Goal: Transaction & Acquisition: Download file/media

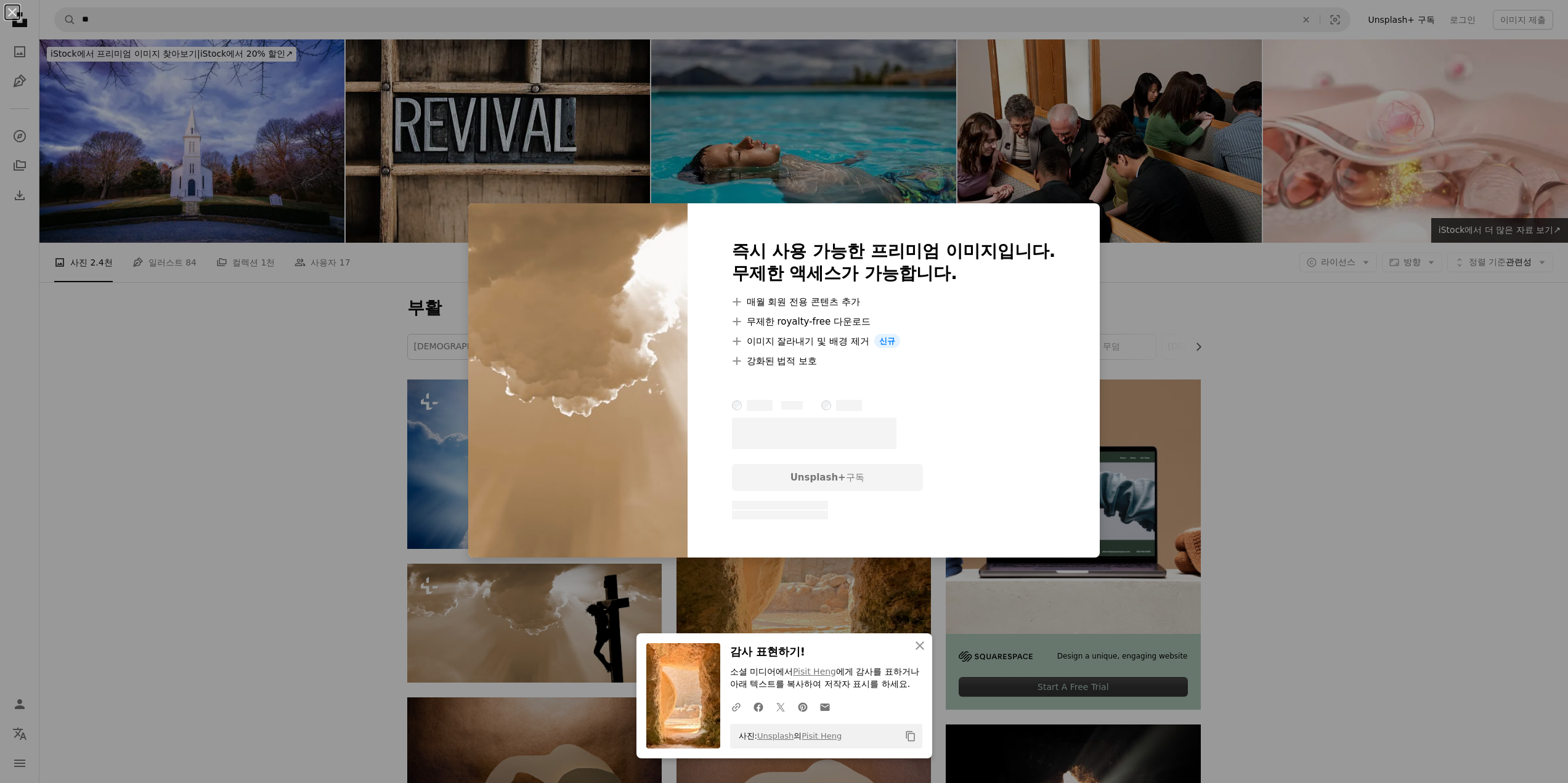
scroll to position [247, 0]
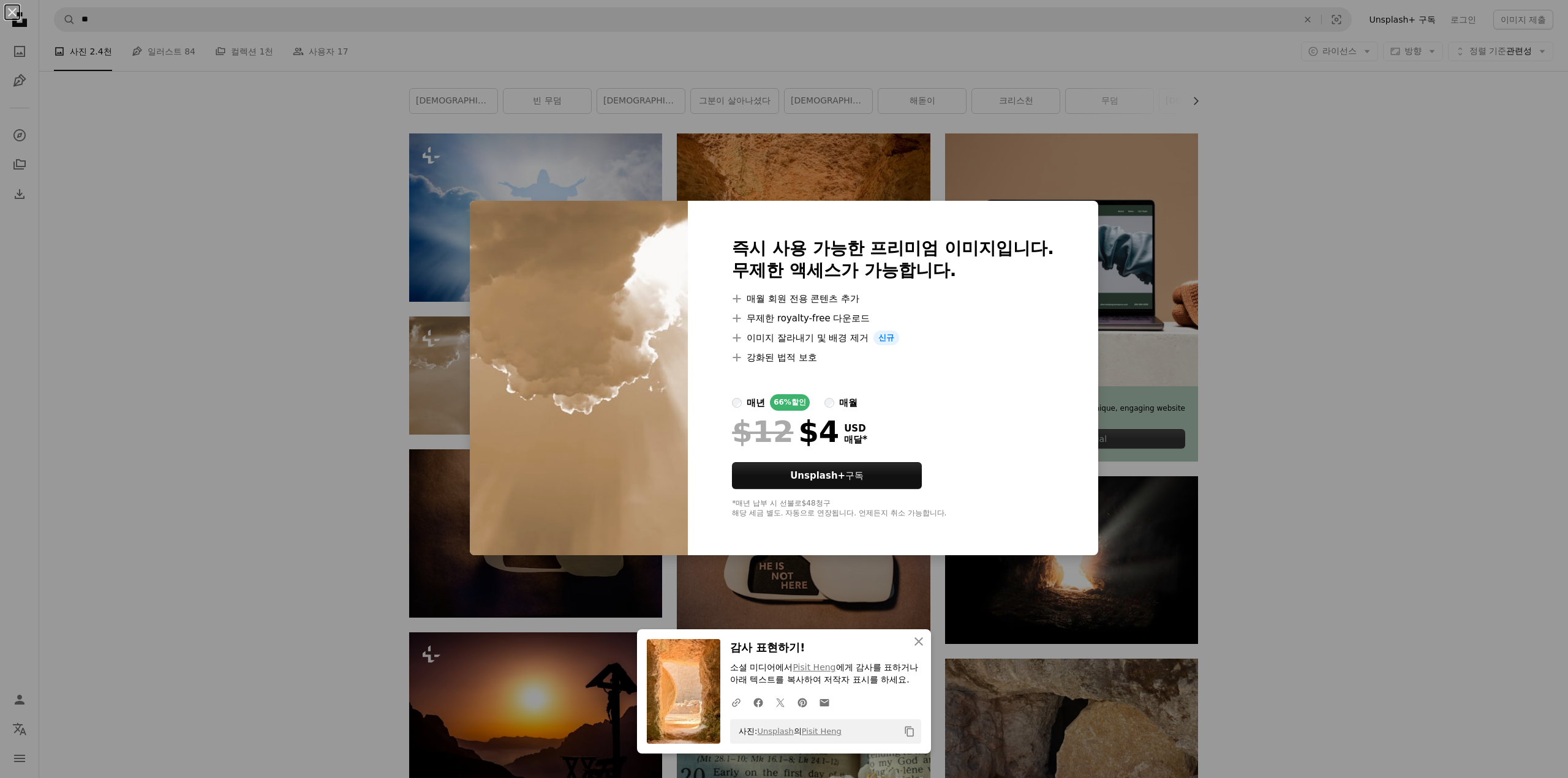
click at [1202, 186] on div "An X shape An X shape 닫기 감사 표현하기! 소셜 미디어에서 Pisit Heng 에게 감사를 표하거나 아래 텍스트를 복사하여 …" at bounding box center [784, 389] width 1568 height 778
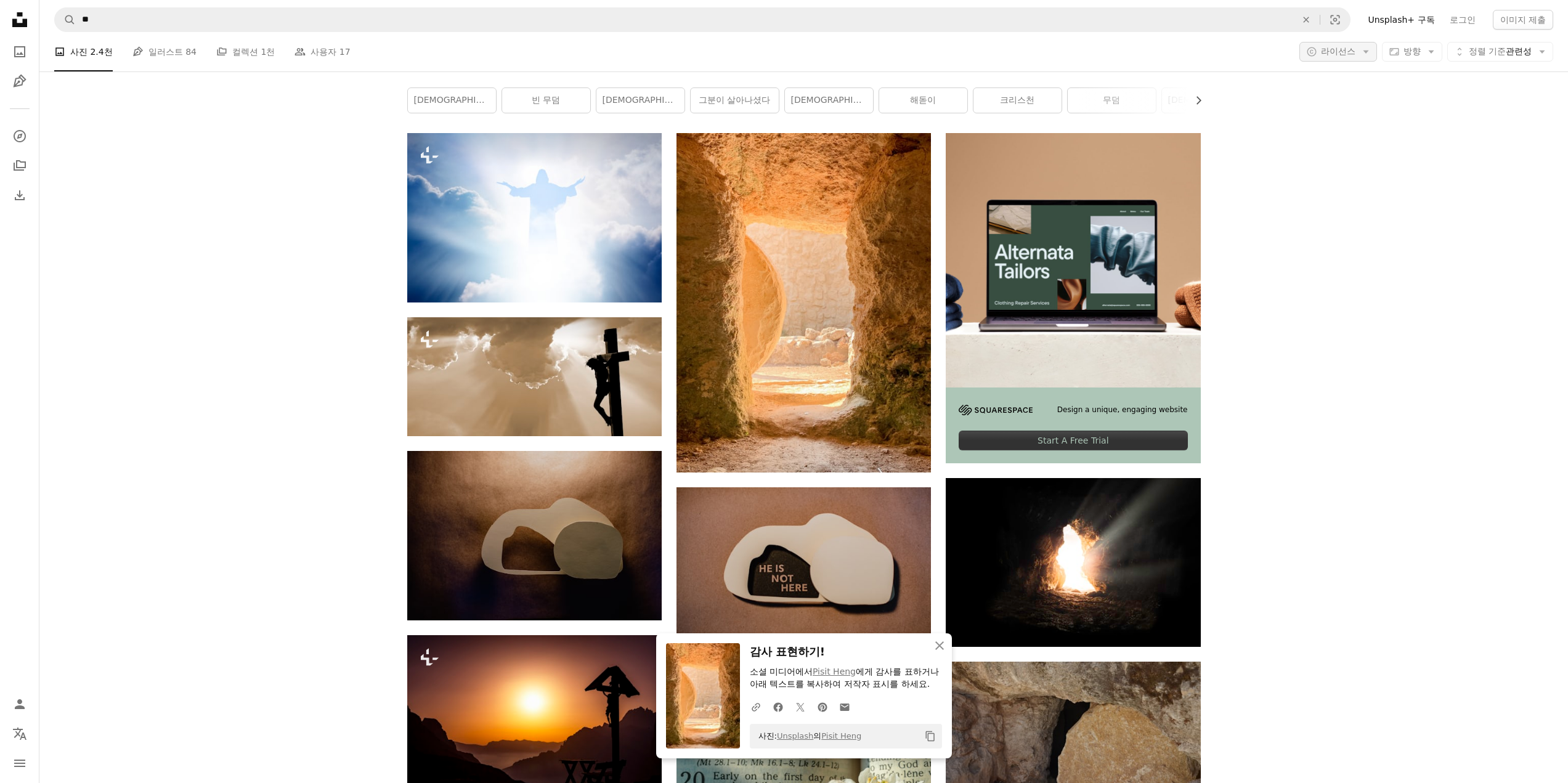
click at [1360, 48] on icon "Arrow down" at bounding box center [1365, 51] width 11 height 11
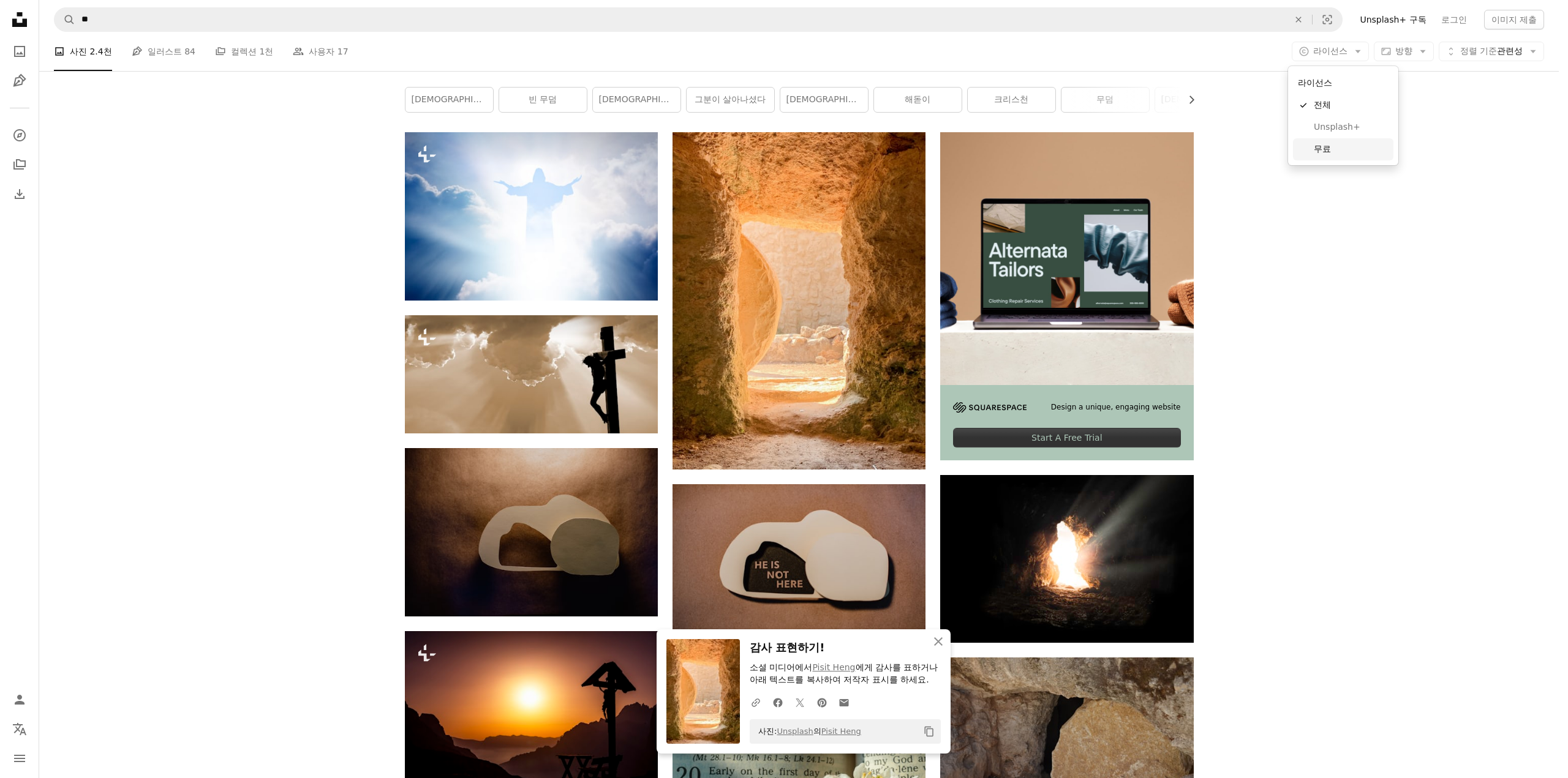
click at [1345, 151] on span "무료" at bounding box center [1351, 149] width 75 height 12
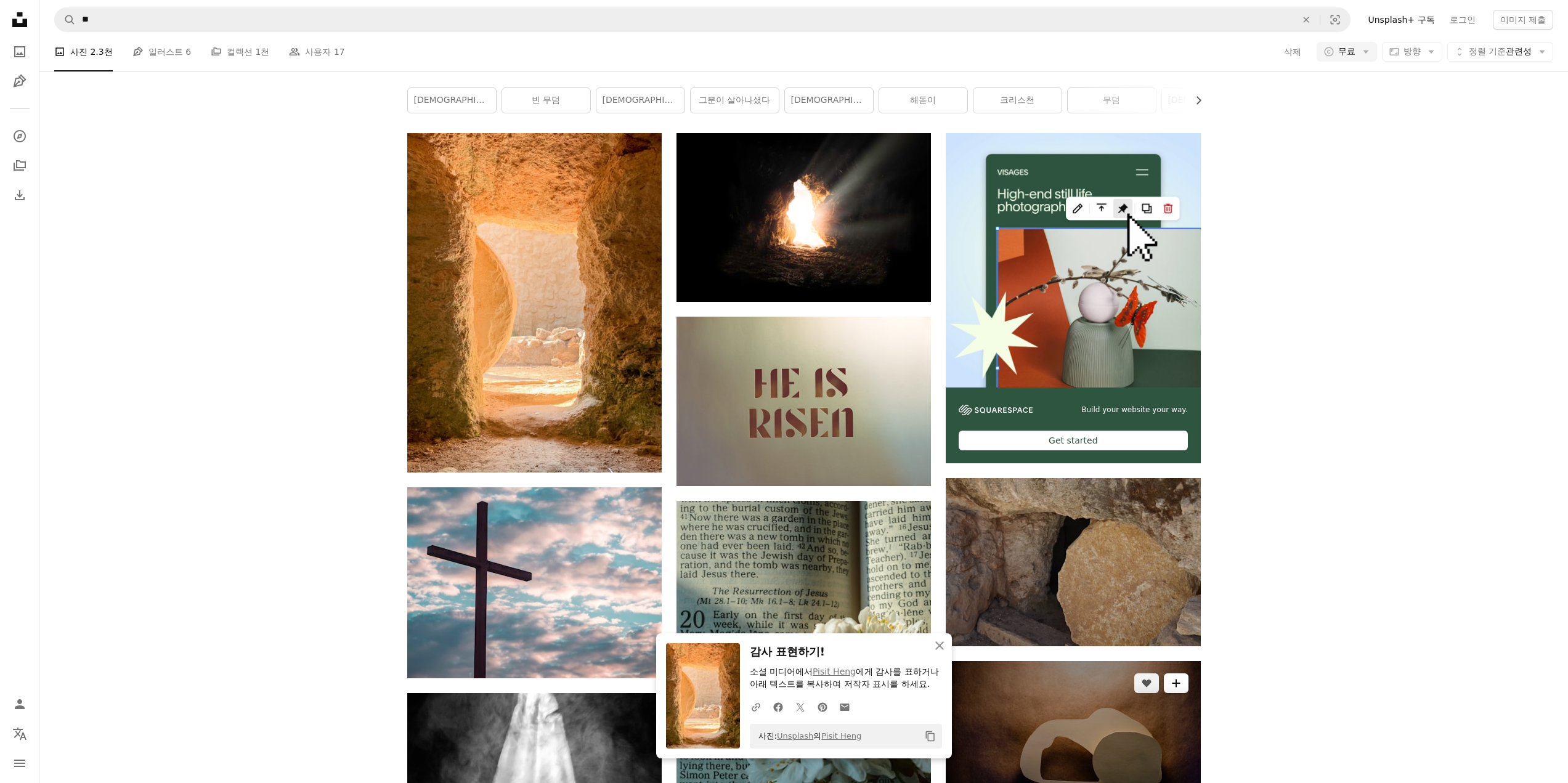
scroll to position [308, 0]
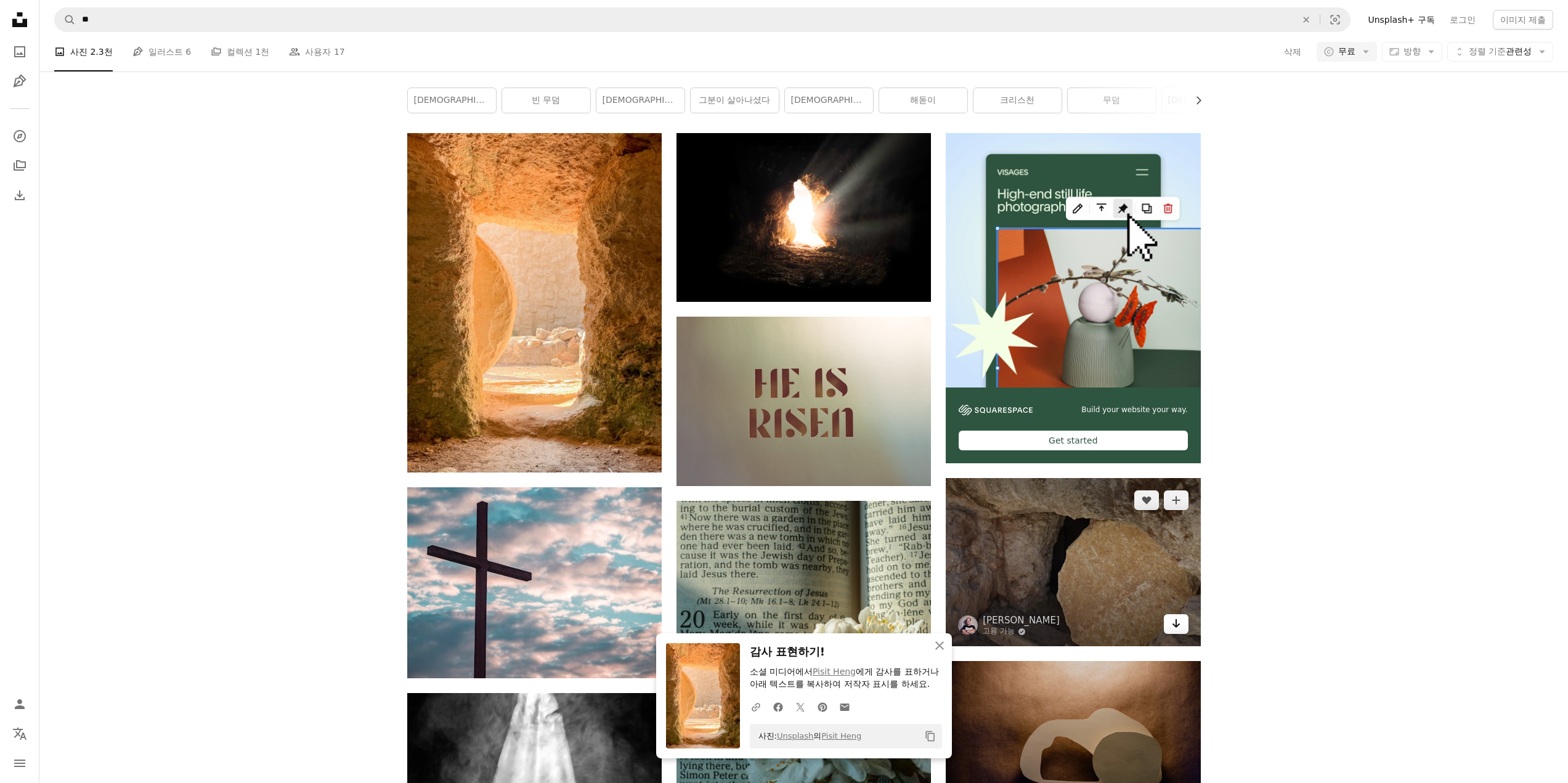
click at [1181, 614] on link "Arrow pointing down" at bounding box center [1176, 624] width 25 height 20
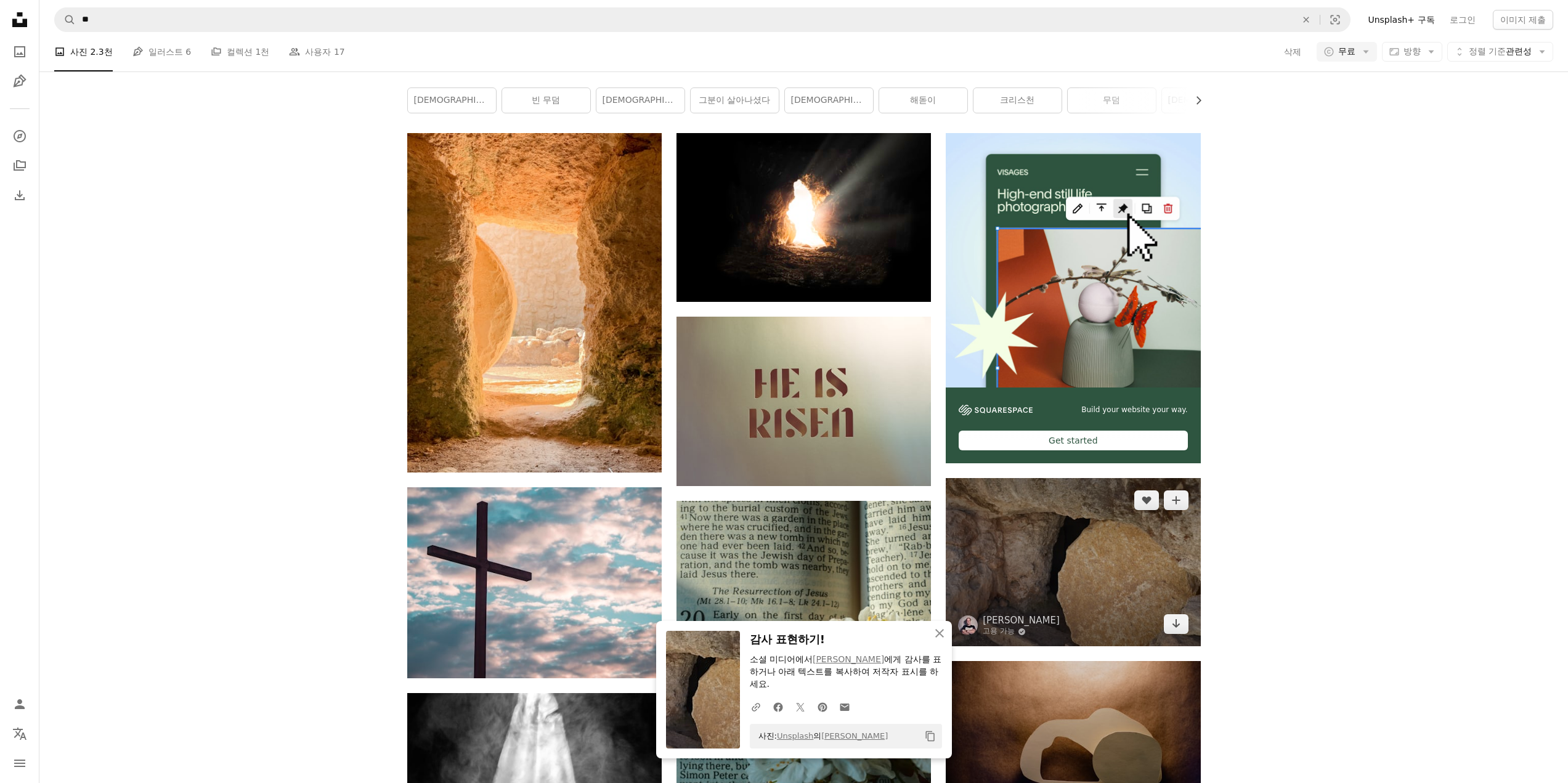
scroll to position [1109, 0]
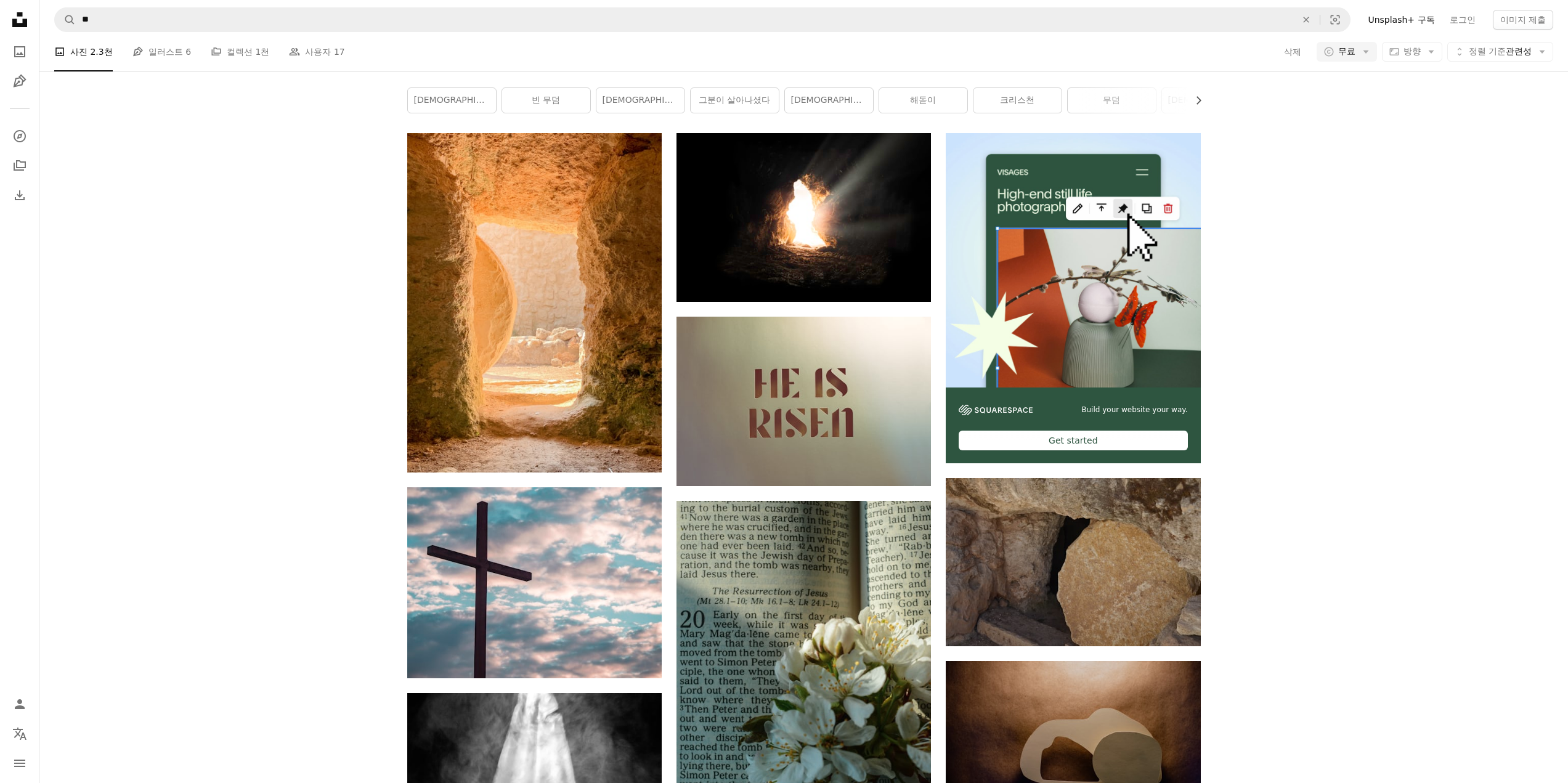
scroll to position [1356, 0]
